Goal: Find specific page/section: Find specific page/section

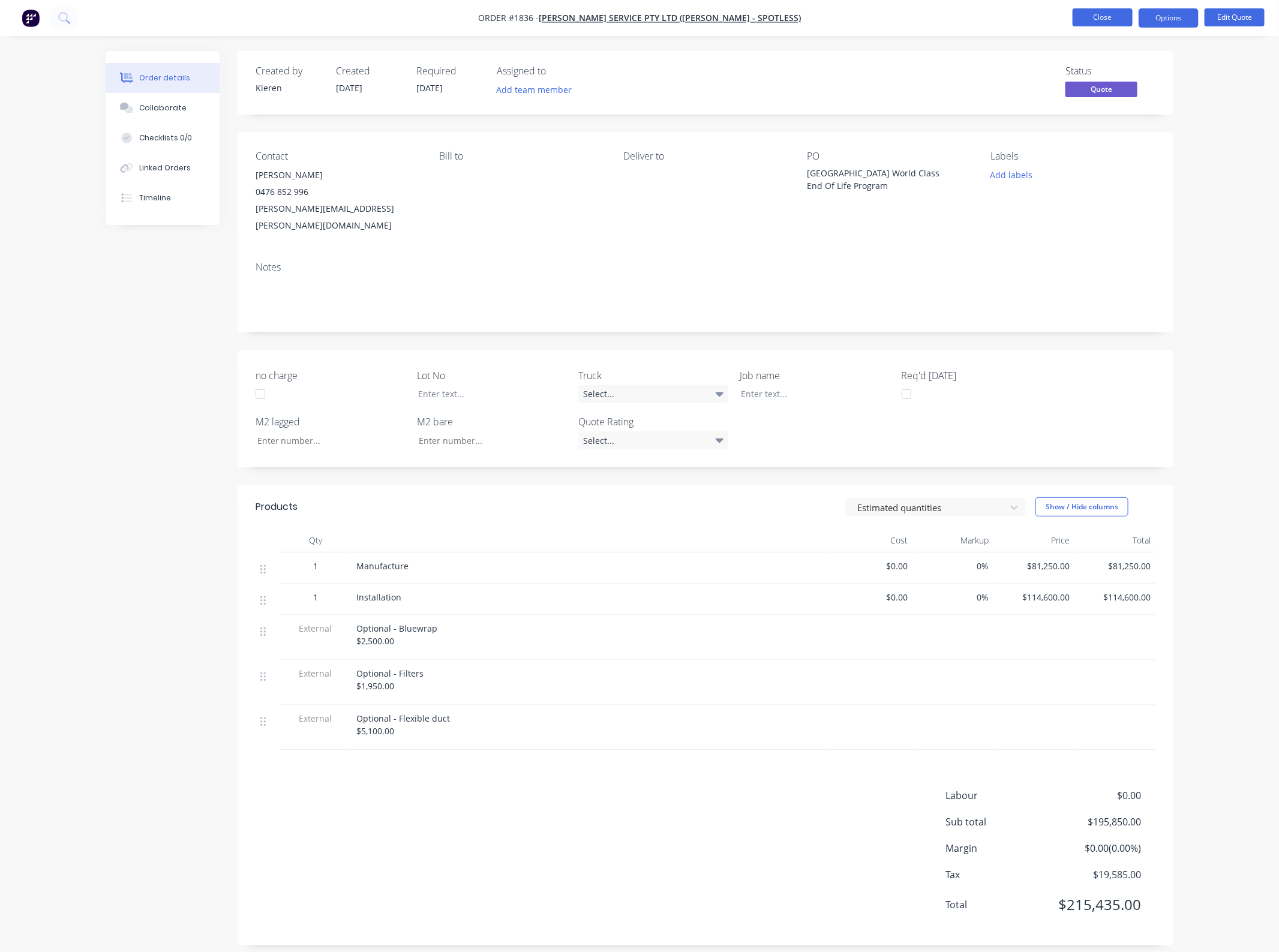
click at [1090, 23] on button "Close" at bounding box center [1102, 17] width 60 height 18
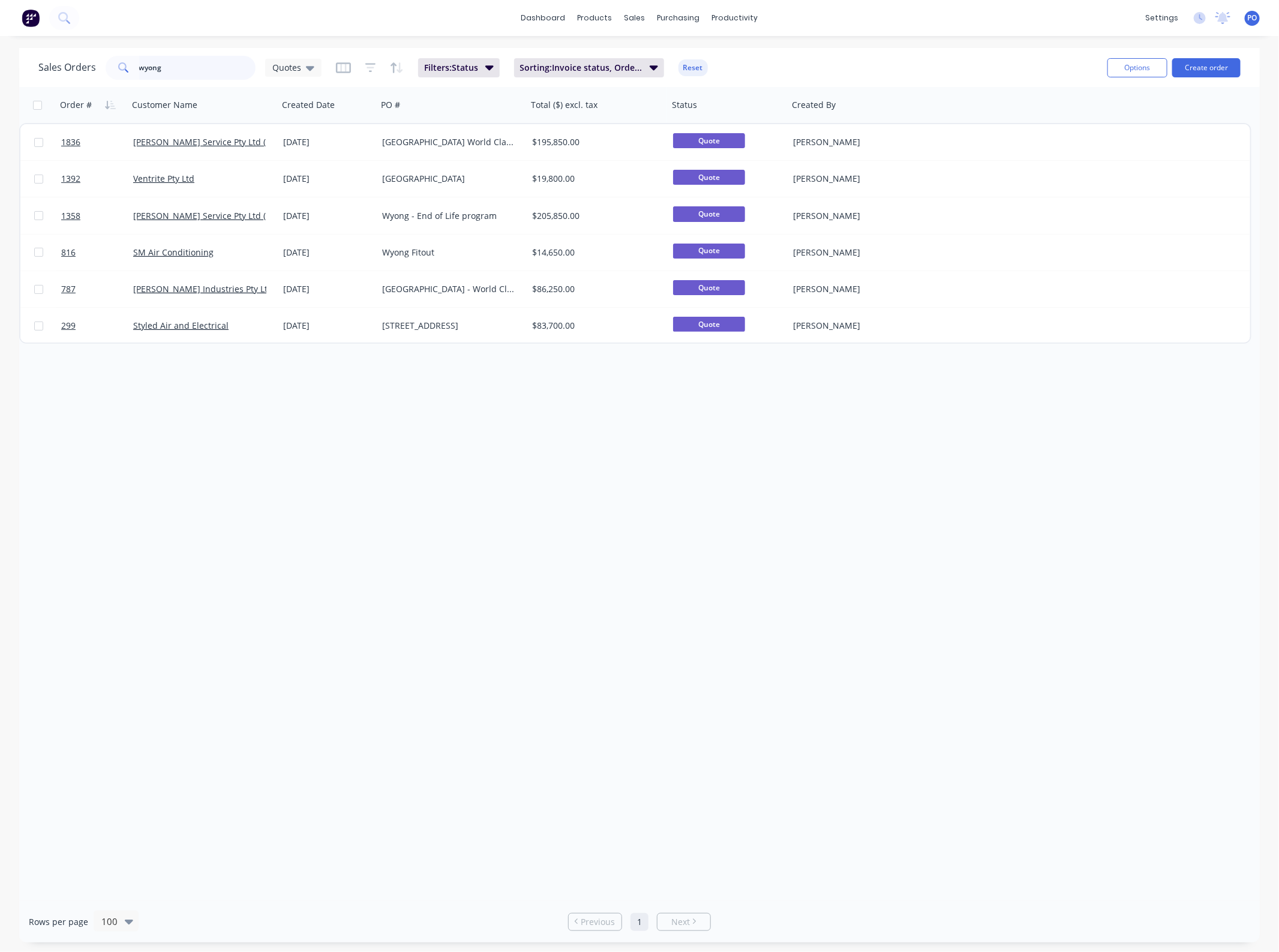
drag, startPoint x: 183, startPoint y: 77, endPoint x: -11, endPoint y: 76, distance: 194.0
click at [0, 76] on html "dashboard products sales purchasing productivity dashboard products Product Cat…" at bounding box center [640, 476] width 1279 height 952
type input "westmead"
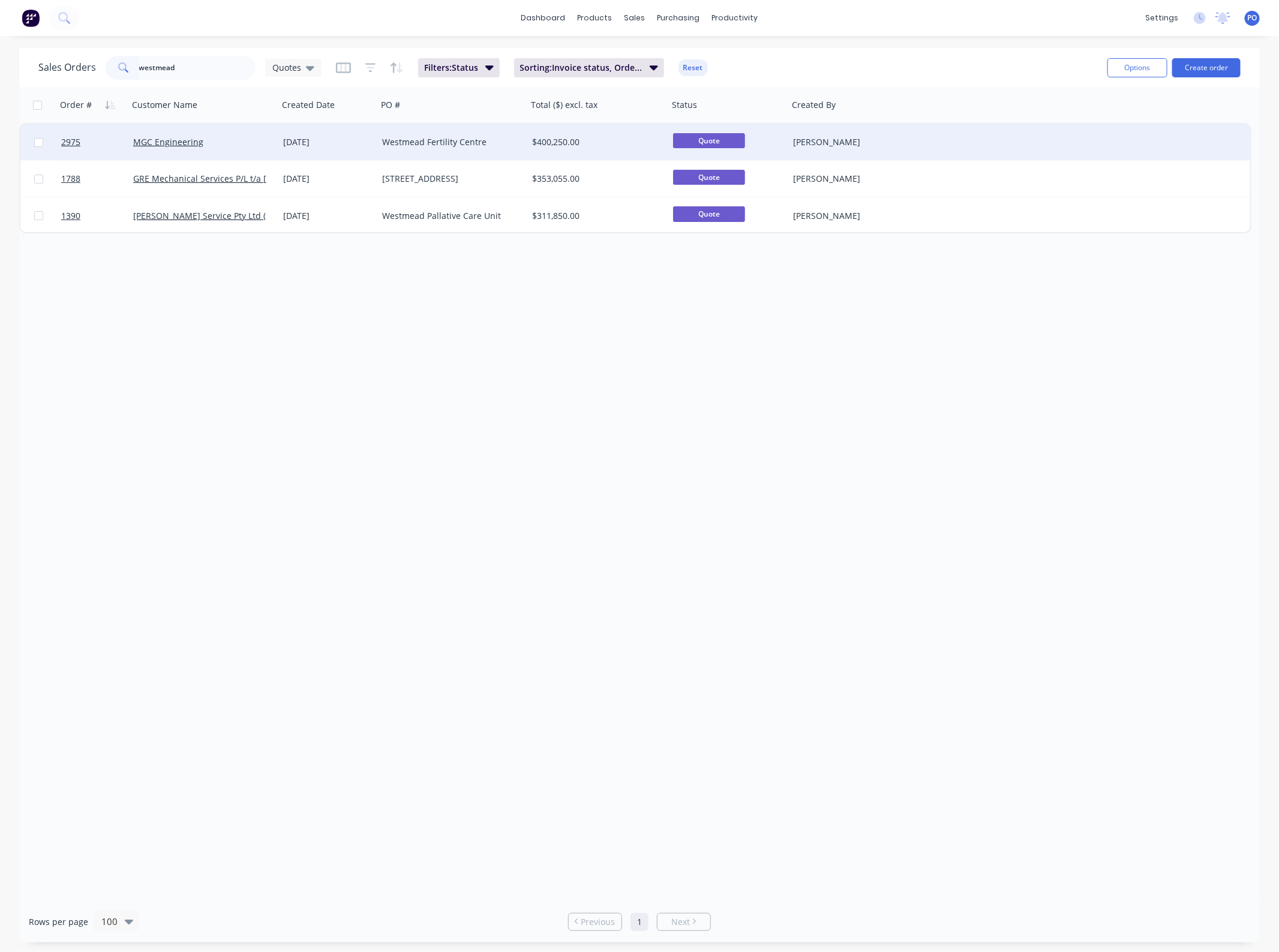
click at [422, 143] on div "Westmead Fertility Centre" at bounding box center [449, 142] width 133 height 12
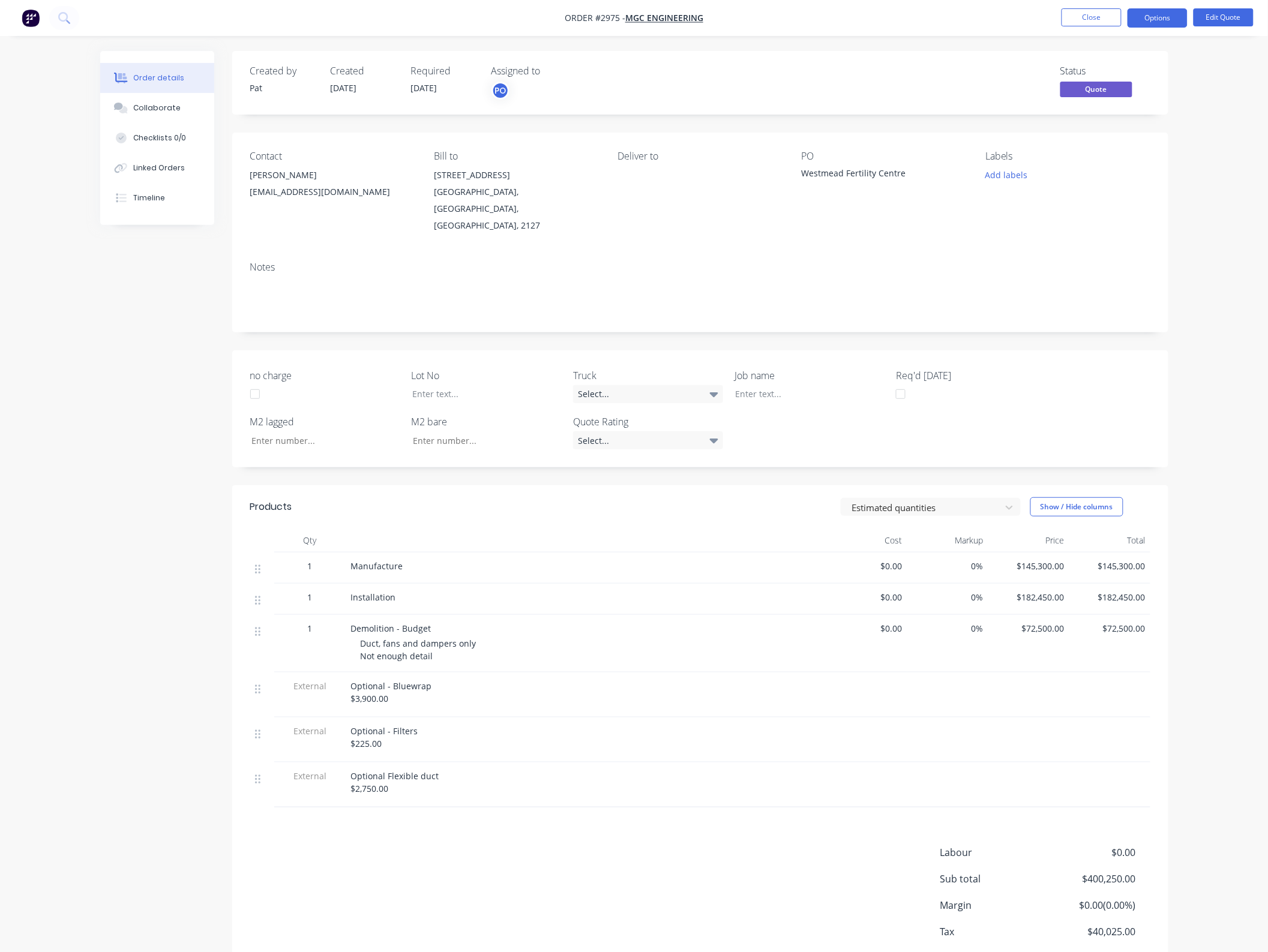
click at [1091, 28] on nav "Order #2975 - MGC Engineering Close Options Edit Quote" at bounding box center [634, 18] width 1268 height 36
click at [1087, 22] on button "Close" at bounding box center [1091, 17] width 60 height 18
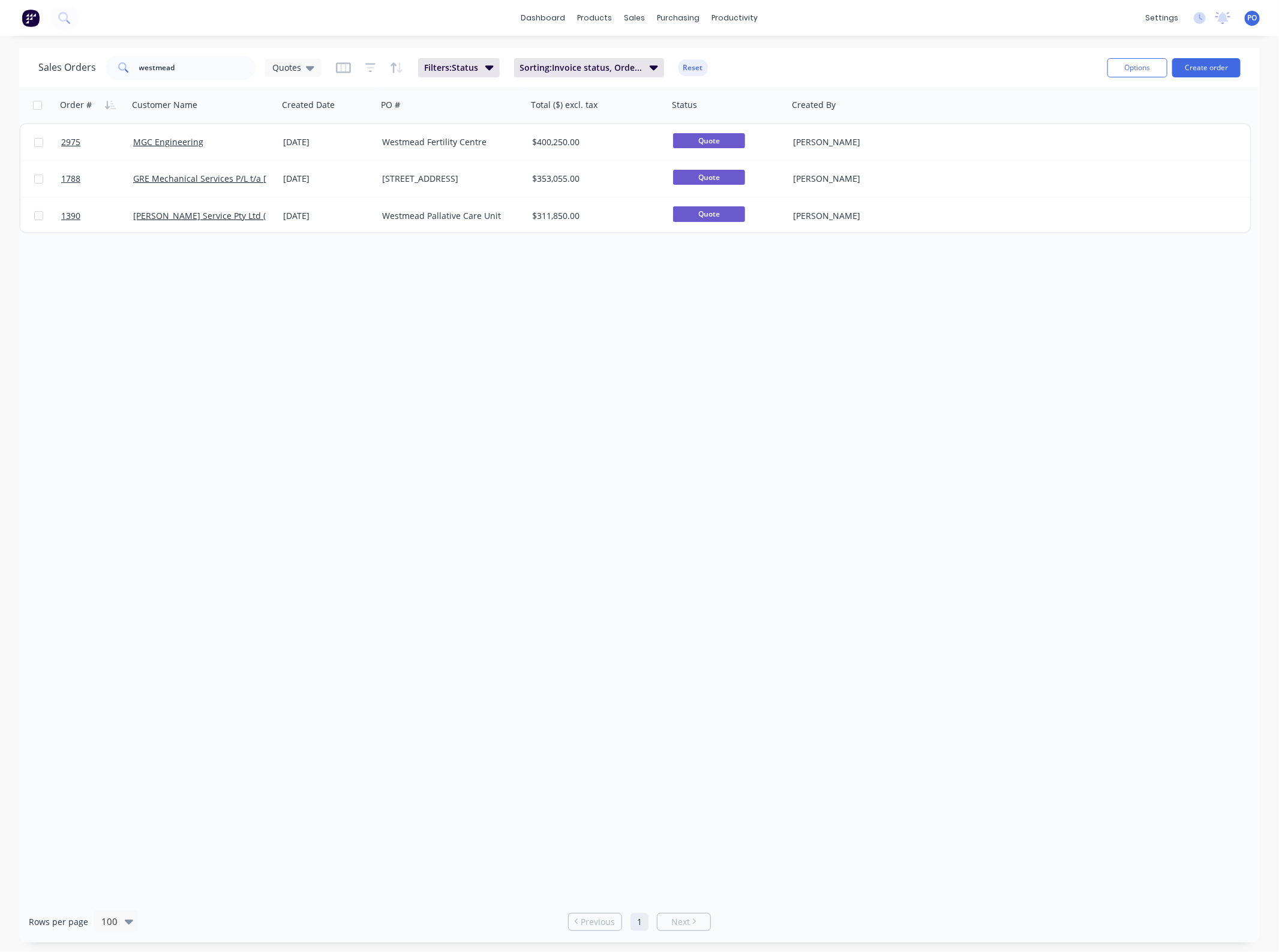
click at [345, 417] on div "Order # Customer Name Created Date PO # Total ($) excl. tax Status Created By 2…" at bounding box center [640, 493] width 1241 height 814
drag, startPoint x: 214, startPoint y: 74, endPoint x: 9, endPoint y: 78, distance: 205.0
click at [9, 78] on div "Sales Orders westmead Quotes Filters: Status Sorting: Invoice status, Order # R…" at bounding box center [640, 495] width 1279 height 895
